Goal: Task Accomplishment & Management: Manage account settings

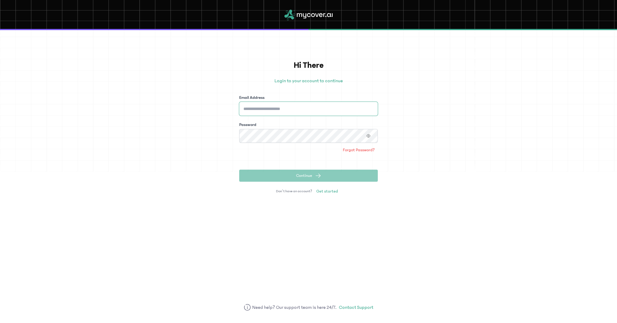
click at [285, 110] on input "Email Address" at bounding box center [308, 109] width 139 height 14
click at [271, 110] on input "Email Address" at bounding box center [308, 109] width 139 height 14
type input "**********"
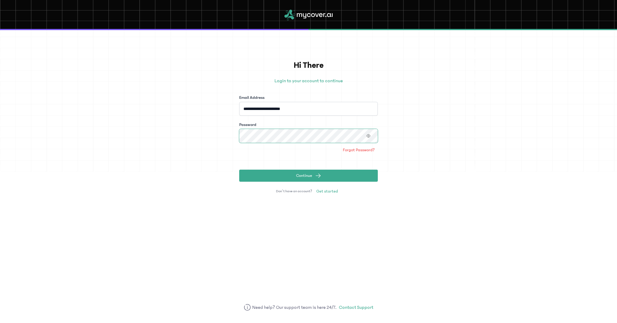
click at [309, 176] on button "Continue" at bounding box center [308, 176] width 139 height 12
click at [369, 134] on icon "button" at bounding box center [369, 136] width 4 height 4
click at [309, 176] on button "Continue" at bounding box center [308, 176] width 139 height 12
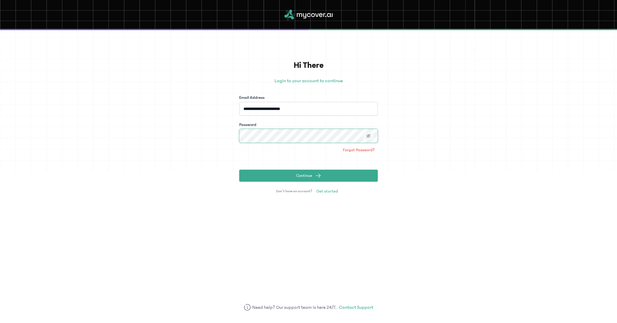
click at [309, 176] on button "Continue" at bounding box center [308, 176] width 139 height 12
click at [355, 152] on span "Forgot Password?" at bounding box center [359, 150] width 32 height 6
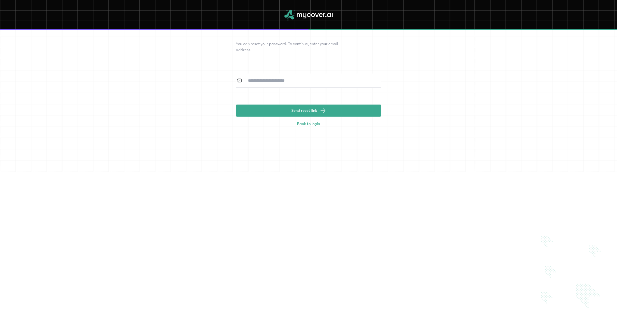
click at [266, 81] on input at bounding box center [312, 81] width 138 height 14
type input "**********"
click at [304, 112] on span "Send reset link" at bounding box center [305, 111] width 26 height 6
click at [303, 113] on span "Send reset link" at bounding box center [305, 111] width 26 height 6
